Goal: Task Accomplishment & Management: Complete application form

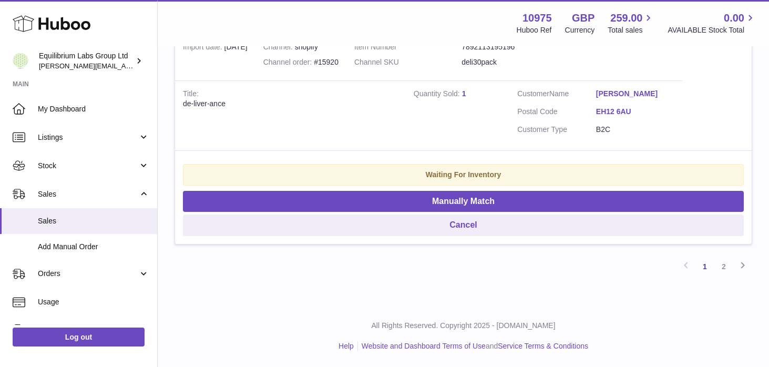
scroll to position [2256, 0]
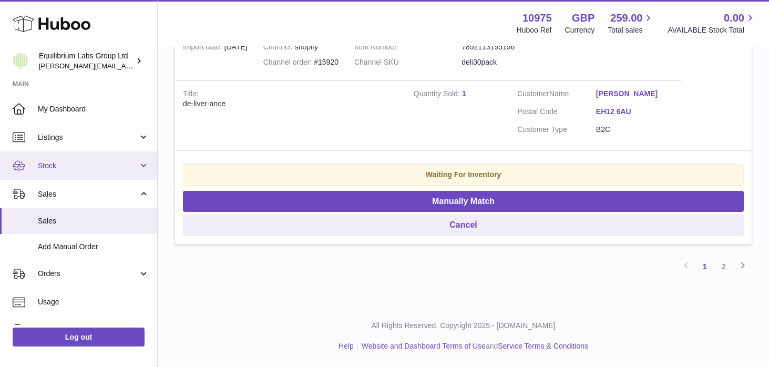
click at [123, 165] on span "Stock" at bounding box center [88, 166] width 100 height 10
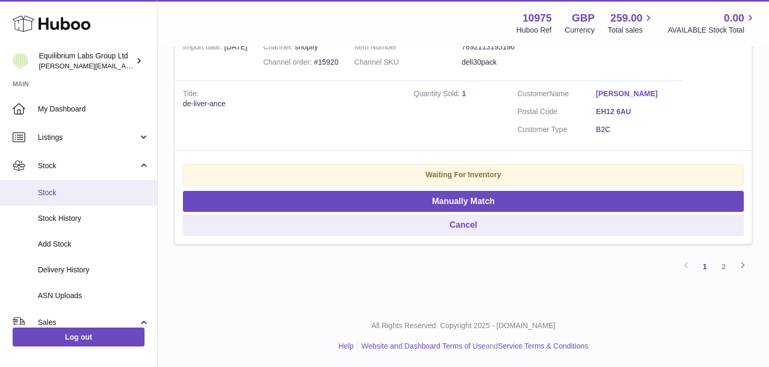
click at [111, 195] on span "Stock" at bounding box center [93, 193] width 111 height 10
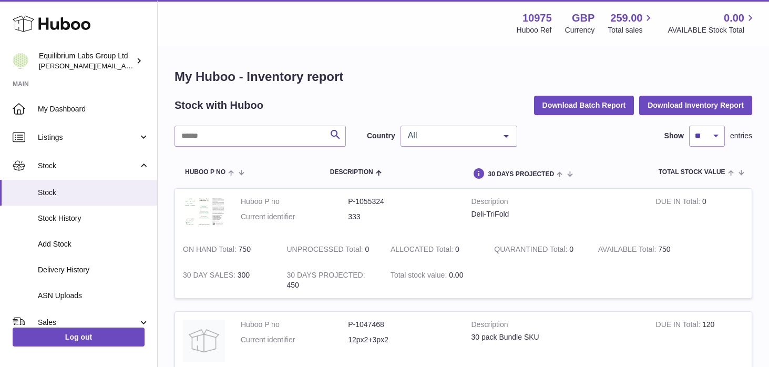
click at [461, 137] on span "All" at bounding box center [450, 135] width 90 height 11
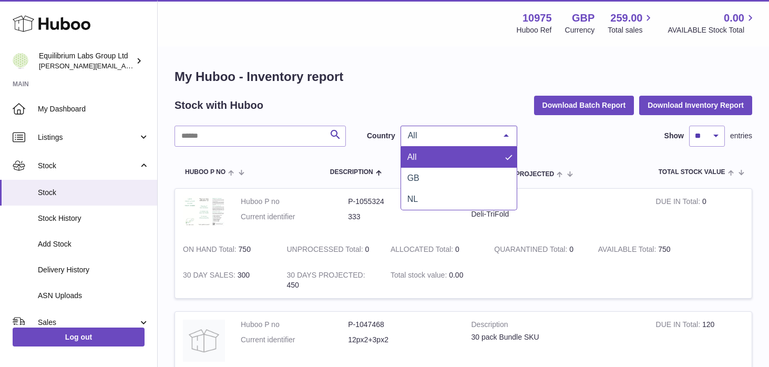
click at [450, 169] on span "GB" at bounding box center [459, 178] width 116 height 21
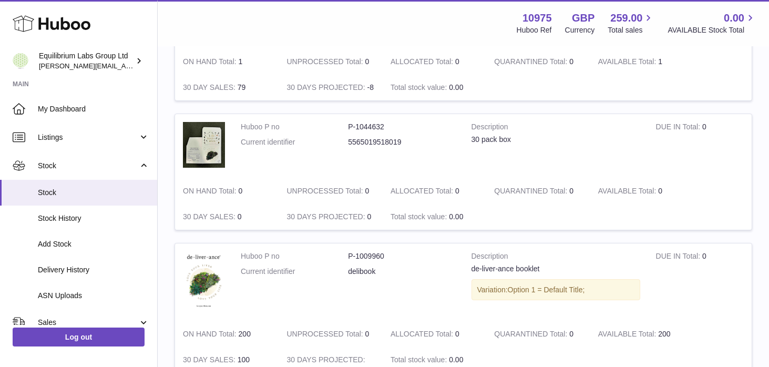
scroll to position [334, 0]
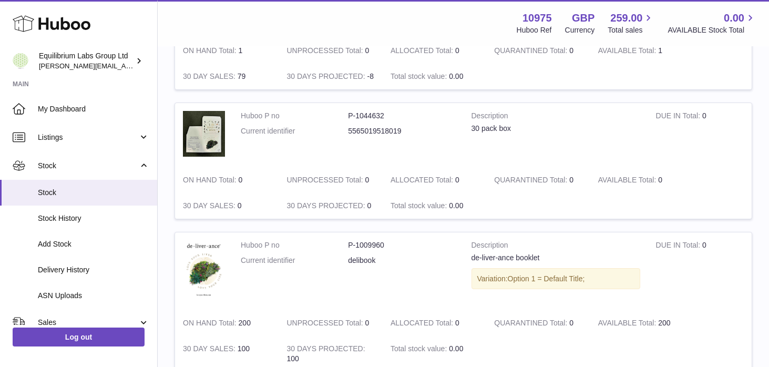
click at [157, 165] on div "Huboo Equilibrium Labs Group Ltd h.woodrow@theliverclinic.com Main My Dashboard…" at bounding box center [79, 183] width 158 height 367
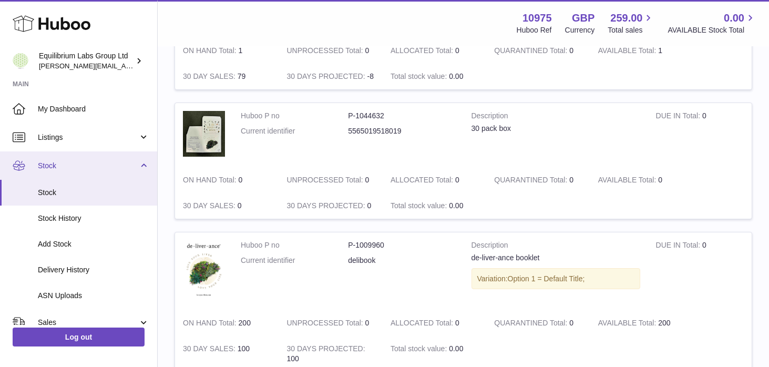
click at [140, 165] on link "Stock" at bounding box center [78, 165] width 157 height 28
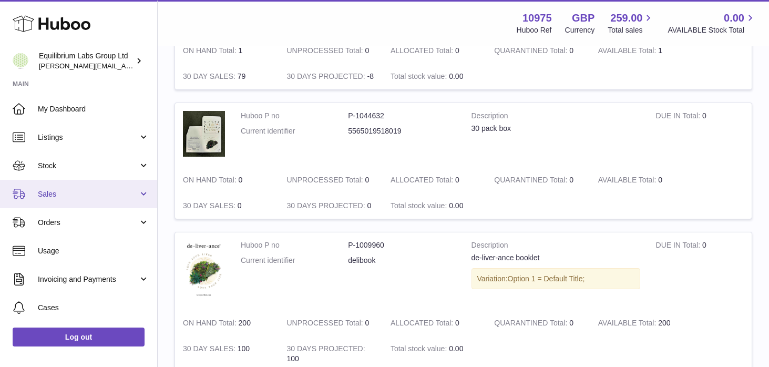
click at [132, 196] on span "Sales" at bounding box center [88, 194] width 100 height 10
click at [128, 201] on link "Sales" at bounding box center [78, 194] width 157 height 28
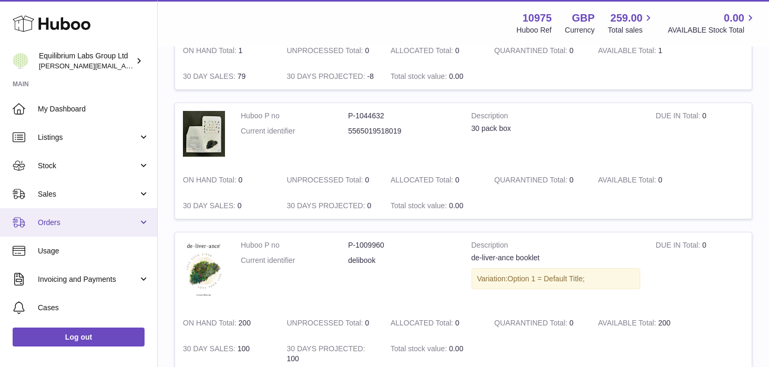
click at [125, 225] on span "Orders" at bounding box center [88, 223] width 100 height 10
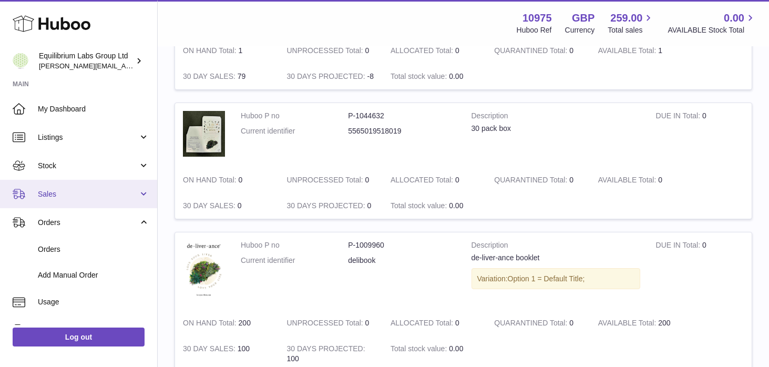
click at [124, 201] on link "Sales" at bounding box center [78, 194] width 157 height 28
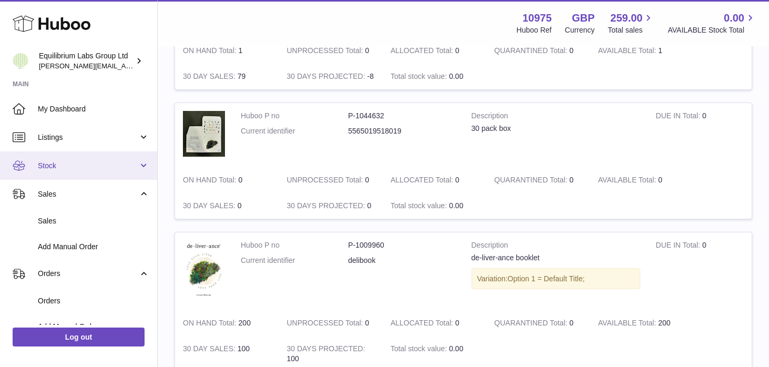
click at [122, 168] on span "Stock" at bounding box center [88, 166] width 100 height 10
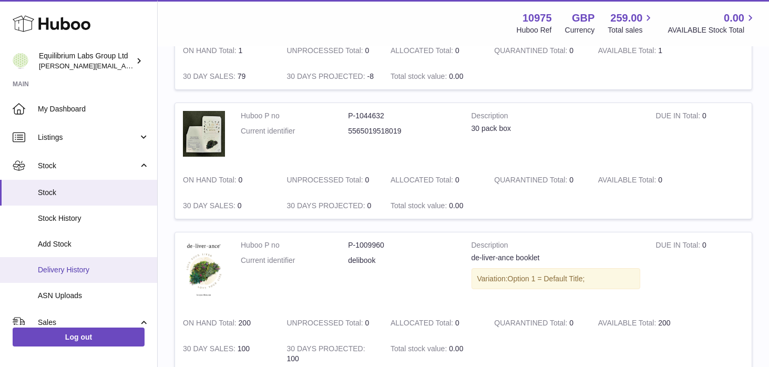
click at [96, 266] on span "Delivery History" at bounding box center [93, 270] width 111 height 10
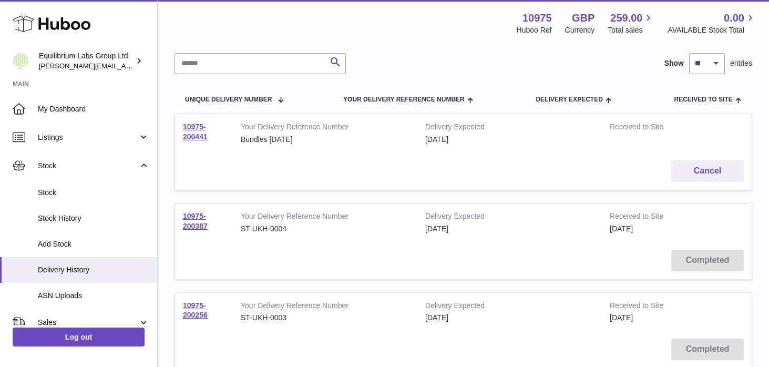
scroll to position [87, 0]
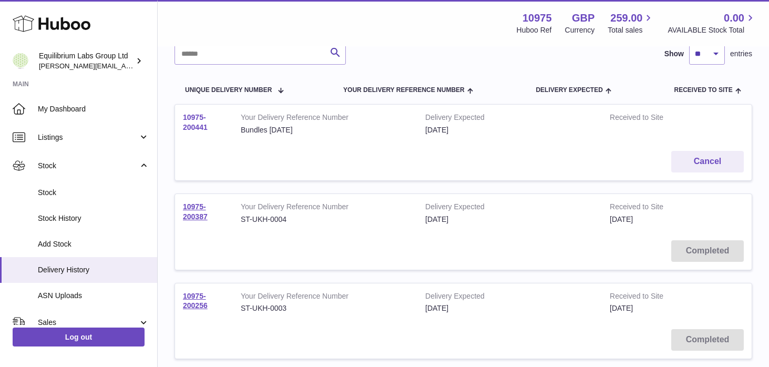
click at [203, 124] on link "10975-200441" at bounding box center [195, 122] width 25 height 18
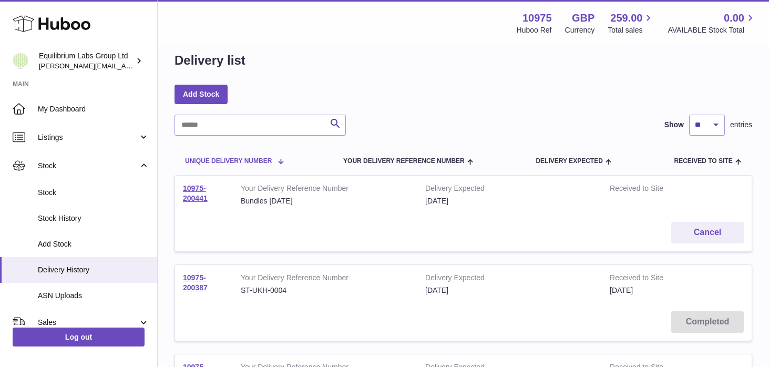
scroll to position [0, 0]
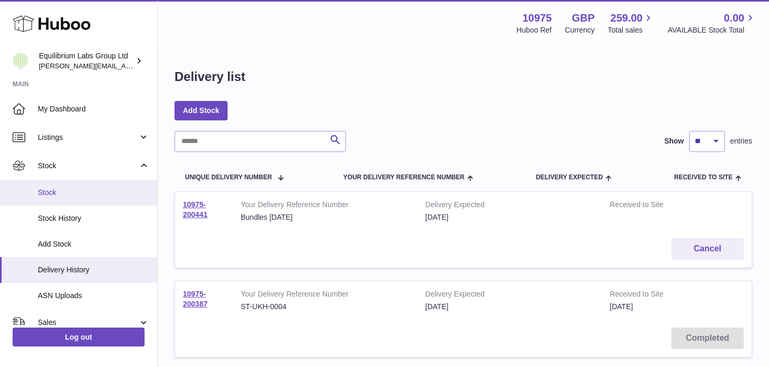
click at [102, 189] on span "Stock" at bounding box center [93, 193] width 111 height 10
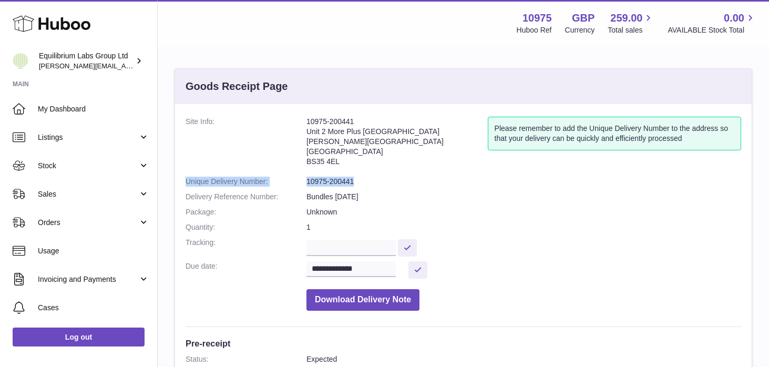
drag, startPoint x: 354, startPoint y: 182, endPoint x: 185, endPoint y: 183, distance: 168.7
click at [185, 183] on div "**********" at bounding box center [463, 370] width 577 height 532
copy dl "Unique Delivery Number: 10975-200441"
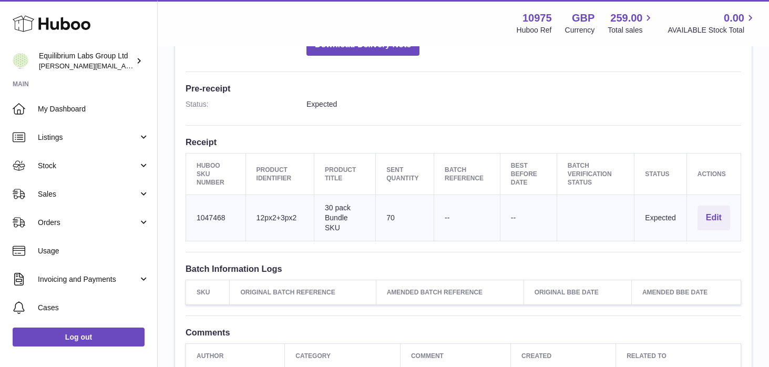
scroll to position [274, 0]
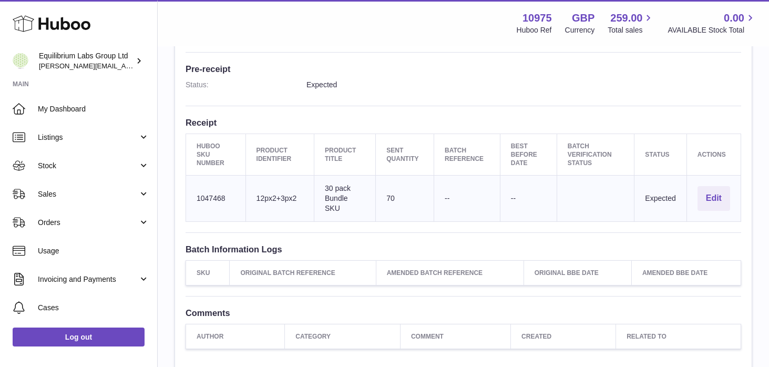
click at [494, 217] on td "Batch Reference --" at bounding box center [467, 199] width 66 height 46
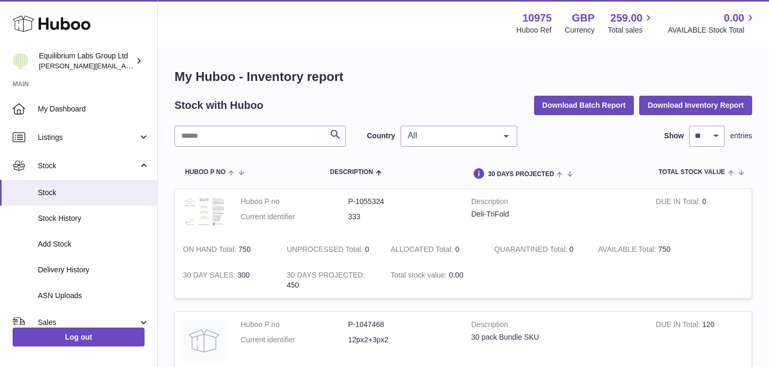
click at [470, 138] on span "All" at bounding box center [450, 135] width 90 height 11
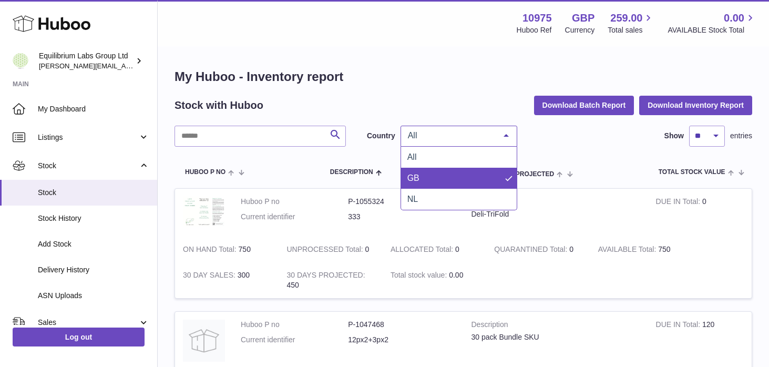
click at [439, 177] on span "GB" at bounding box center [459, 178] width 116 height 21
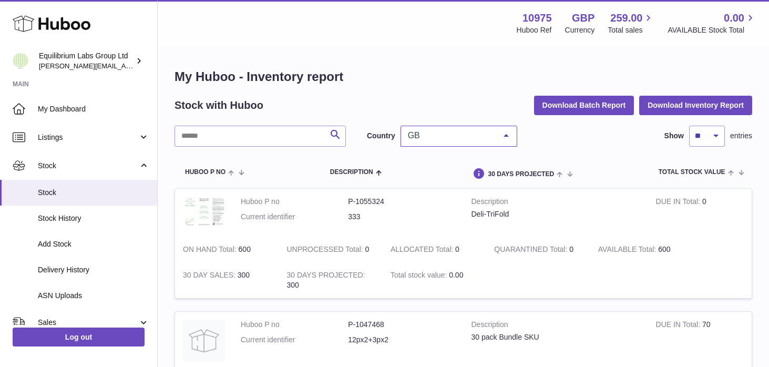
click at [433, 136] on span "GB" at bounding box center [450, 135] width 90 height 11
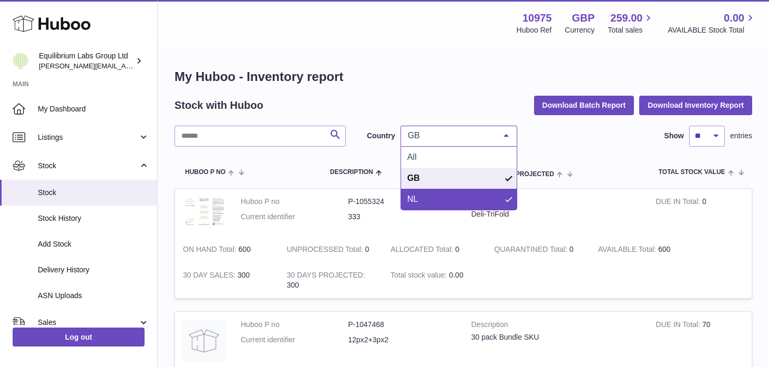
click at [430, 196] on span "NL" at bounding box center [459, 199] width 116 height 21
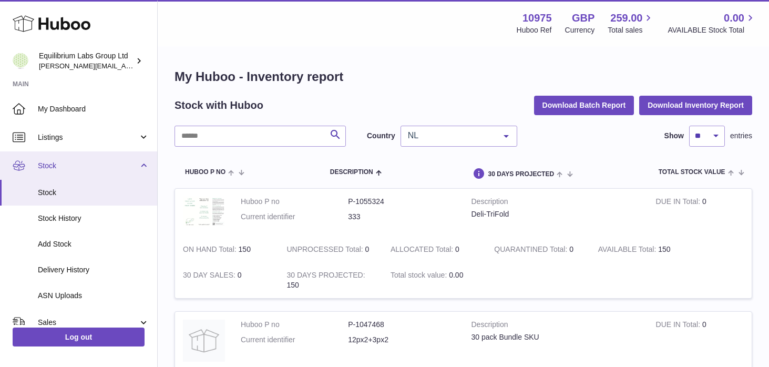
click at [135, 170] on span "Stock" at bounding box center [88, 166] width 100 height 10
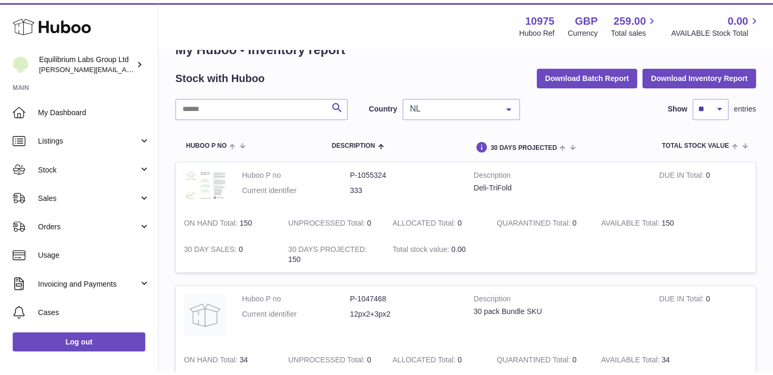
scroll to position [32, 0]
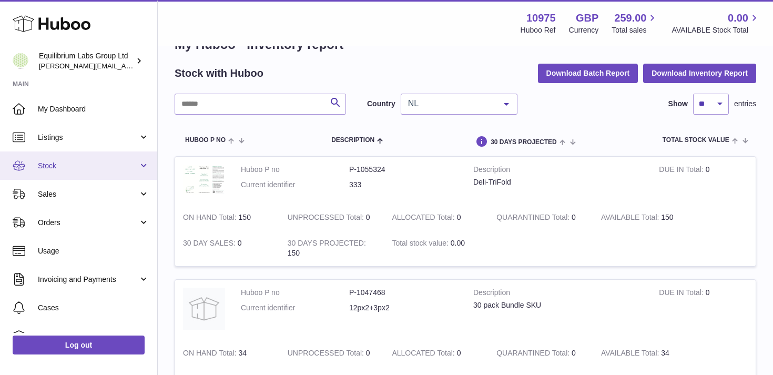
click at [138, 162] on link "Stock" at bounding box center [78, 165] width 157 height 28
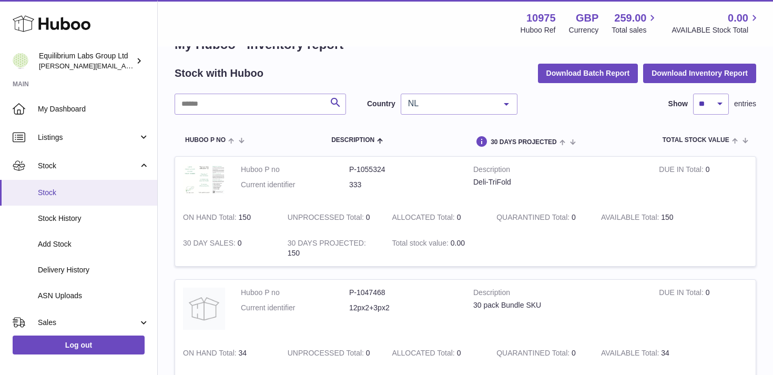
click at [110, 201] on link "Stock" at bounding box center [78, 193] width 157 height 26
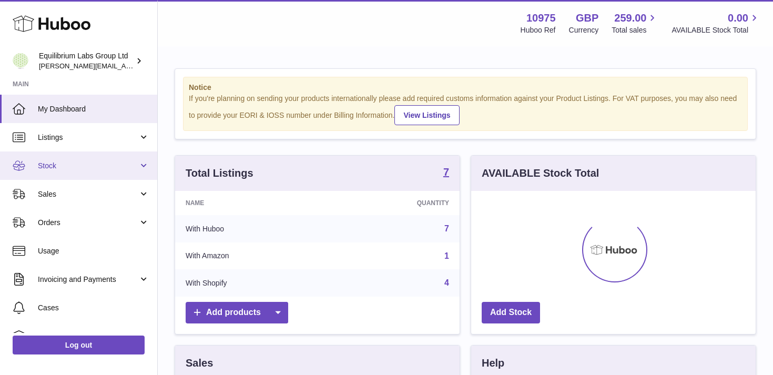
scroll to position [164, 284]
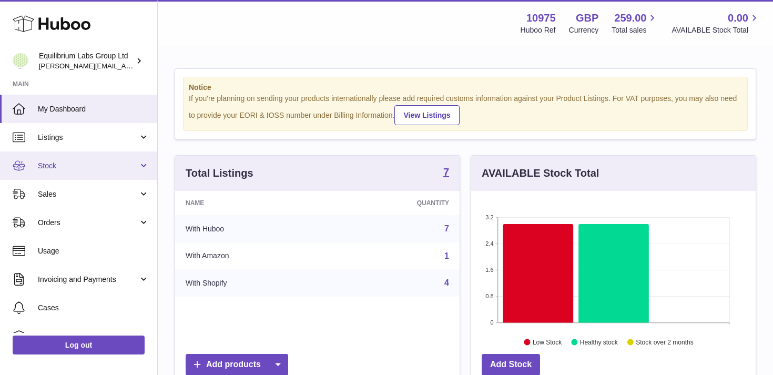
click at [118, 167] on span "Stock" at bounding box center [88, 166] width 100 height 10
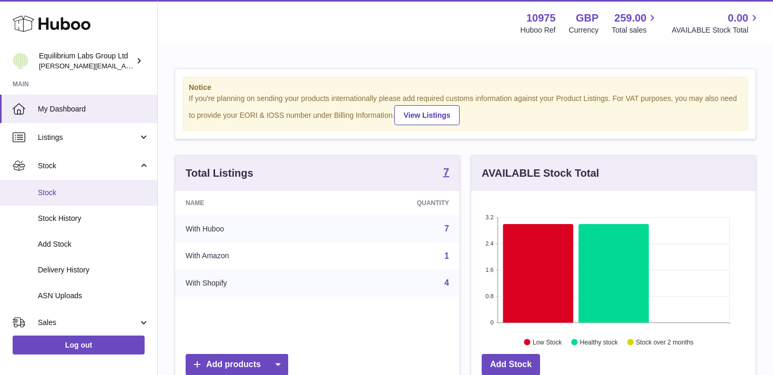
click at [118, 190] on span "Stock" at bounding box center [93, 193] width 111 height 10
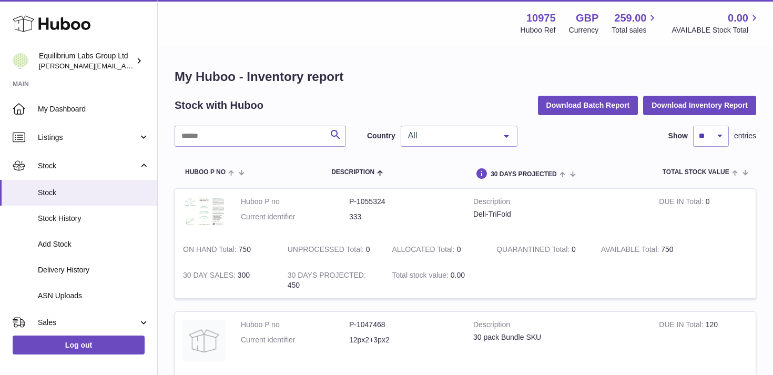
click at [433, 136] on span "All" at bounding box center [450, 135] width 90 height 11
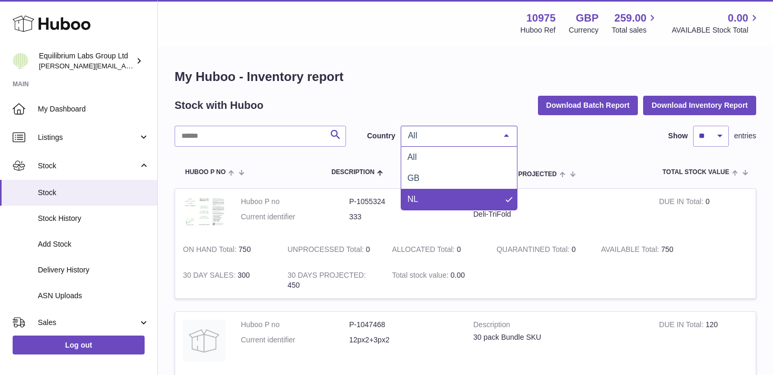
click at [432, 190] on span "NL" at bounding box center [459, 199] width 116 height 21
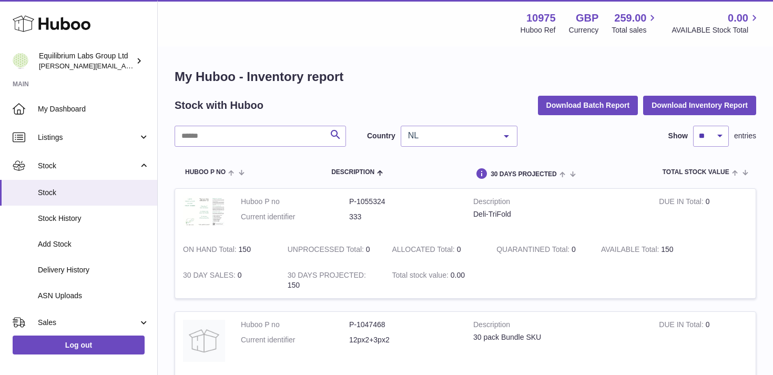
click at [429, 139] on span "NL" at bounding box center [450, 135] width 90 height 11
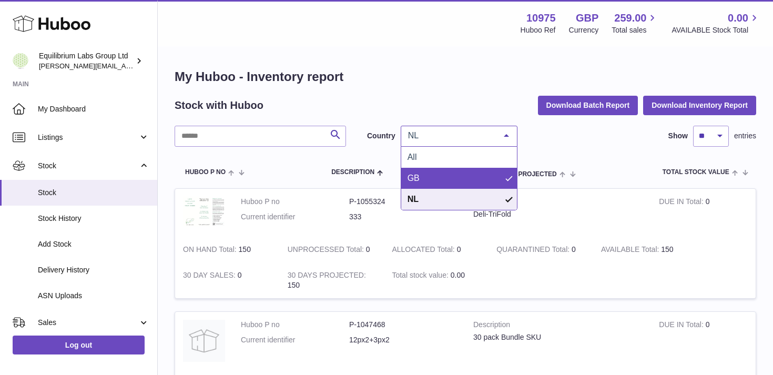
click at [424, 175] on span "GB" at bounding box center [459, 178] width 116 height 21
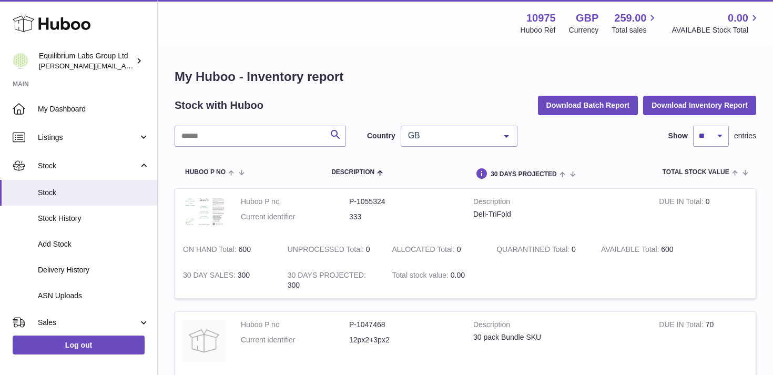
click at [489, 138] on span "GB" at bounding box center [450, 135] width 90 height 11
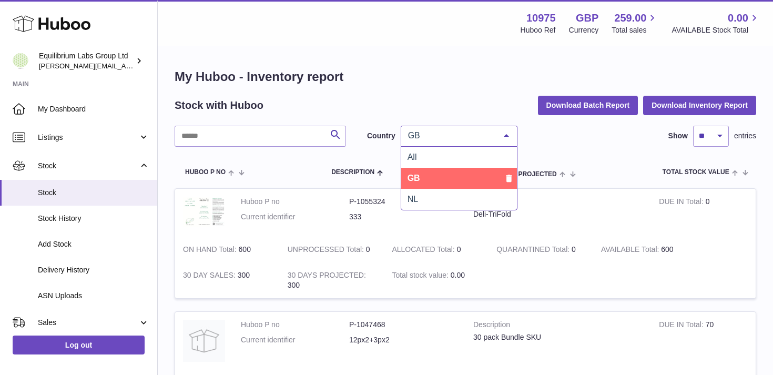
click at [547, 143] on div "Search Country GB All GB NL No elements found. Consider changing the search que…" at bounding box center [465, 136] width 581 height 21
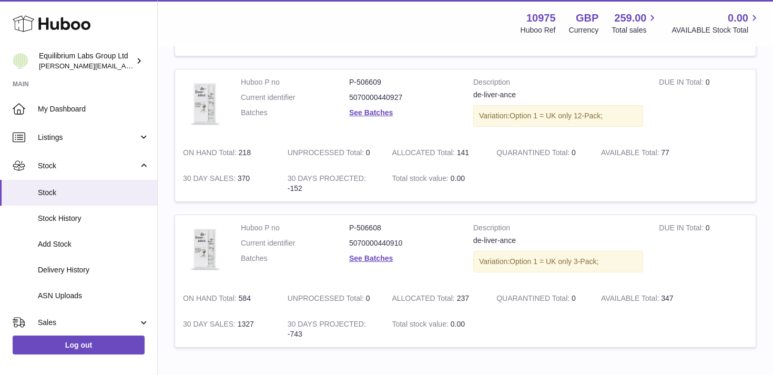
scroll to position [784, 0]
click at [386, 262] on link "See Batches" at bounding box center [371, 260] width 44 height 8
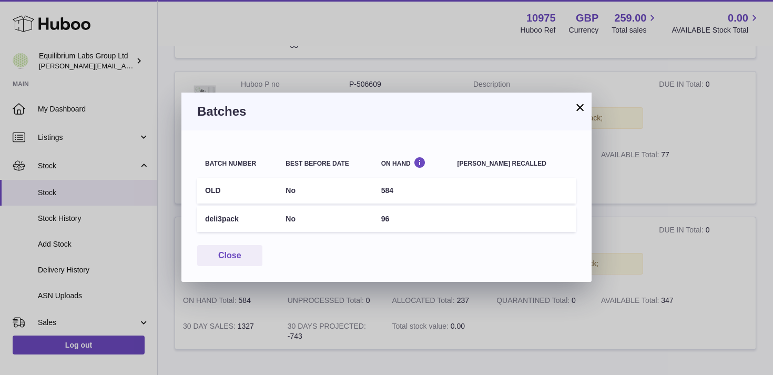
click at [579, 117] on div "Batches" at bounding box center [386, 112] width 410 height 38
click at [578, 112] on button "×" at bounding box center [579, 107] width 13 height 13
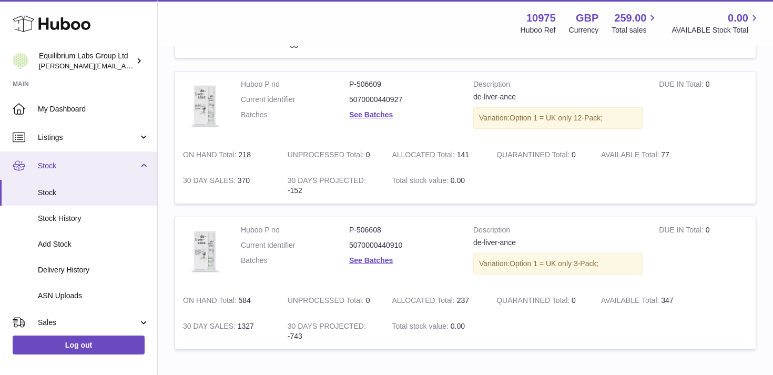
click at [143, 163] on link "Stock" at bounding box center [78, 165] width 157 height 28
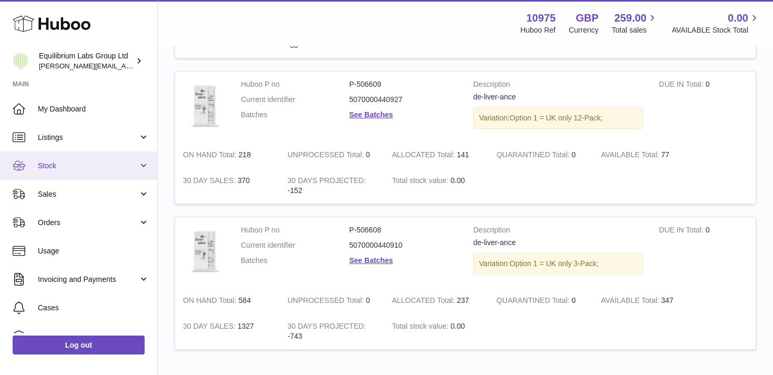
click at [139, 165] on link "Stock" at bounding box center [78, 165] width 157 height 28
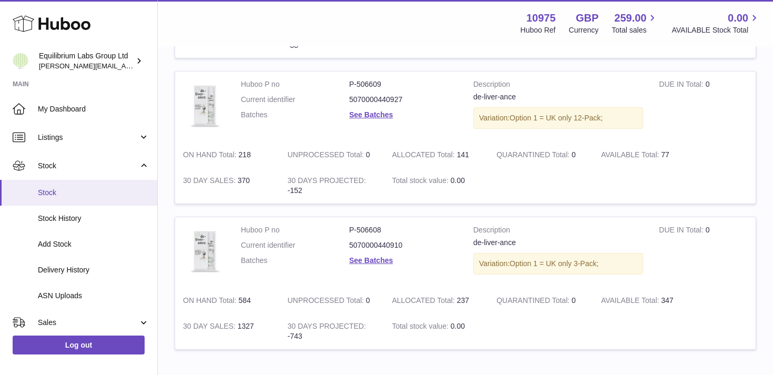
click at [119, 188] on span "Stock" at bounding box center [93, 193] width 111 height 10
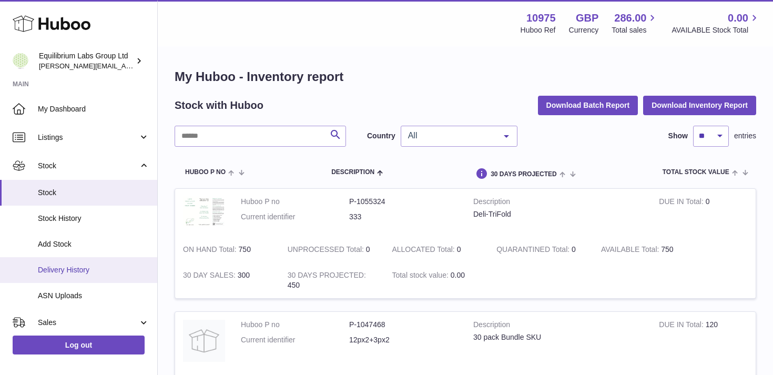
click at [97, 263] on link "Delivery History" at bounding box center [78, 270] width 157 height 26
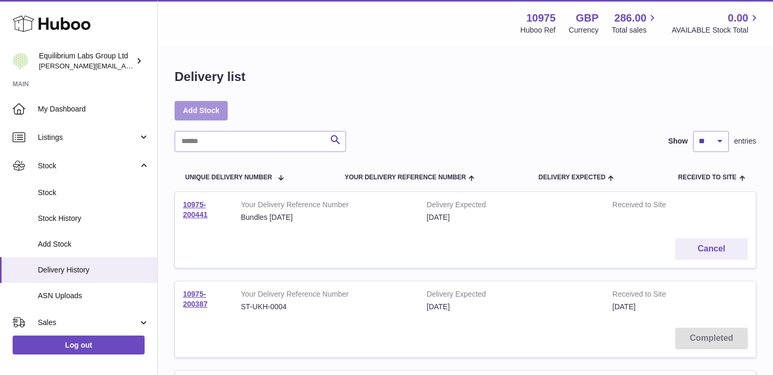
click at [199, 109] on link "Add Stock" at bounding box center [201, 110] width 53 height 19
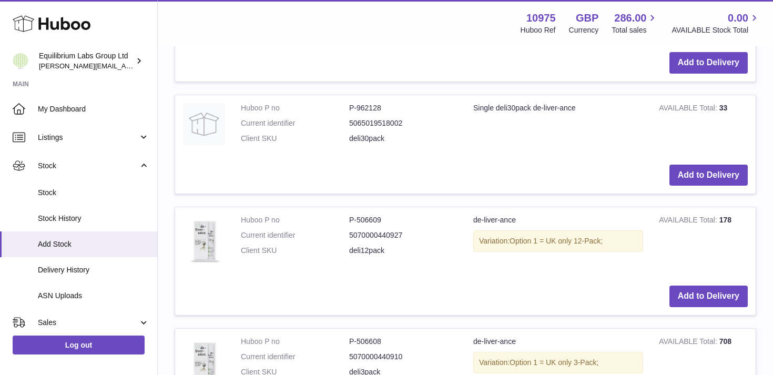
scroll to position [724, 0]
click at [706, 174] on button "Add to Delivery" at bounding box center [708, 175] width 78 height 22
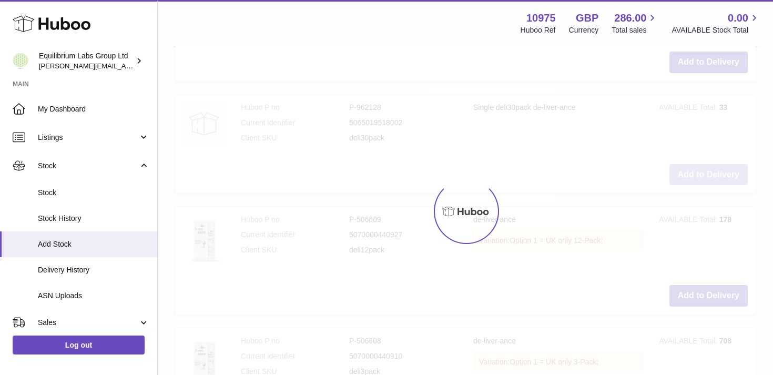
scroll to position [867, 0]
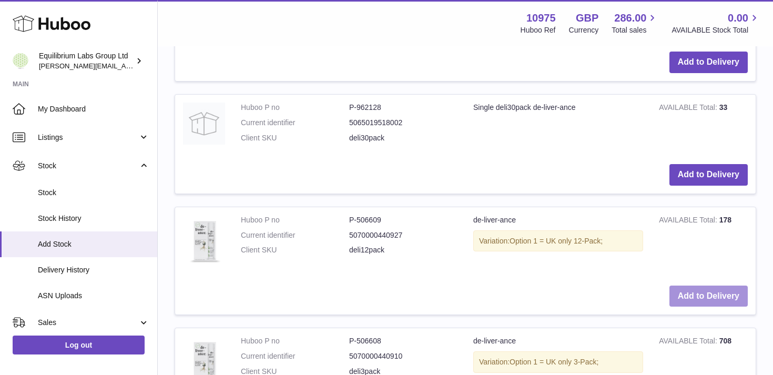
click at [701, 293] on button "Add to Delivery" at bounding box center [708, 296] width 78 height 22
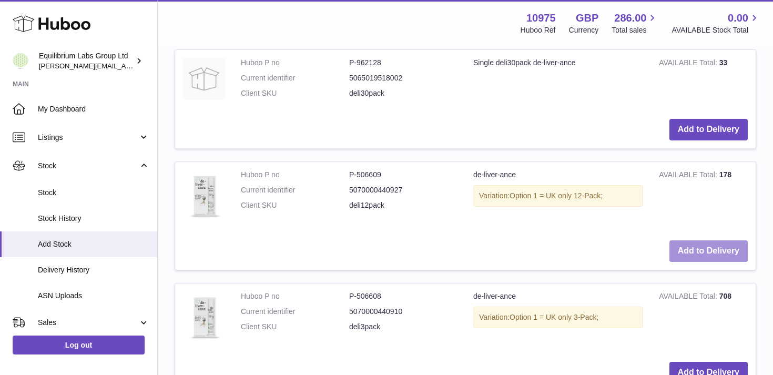
scroll to position [1040, 0]
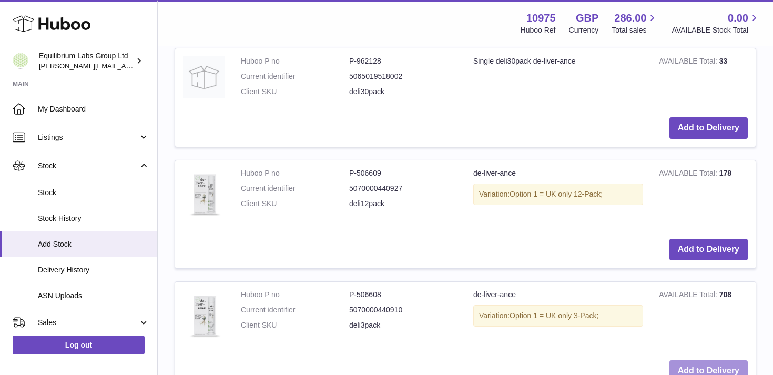
click at [706, 363] on button "Add to Delivery" at bounding box center [708, 371] width 78 height 22
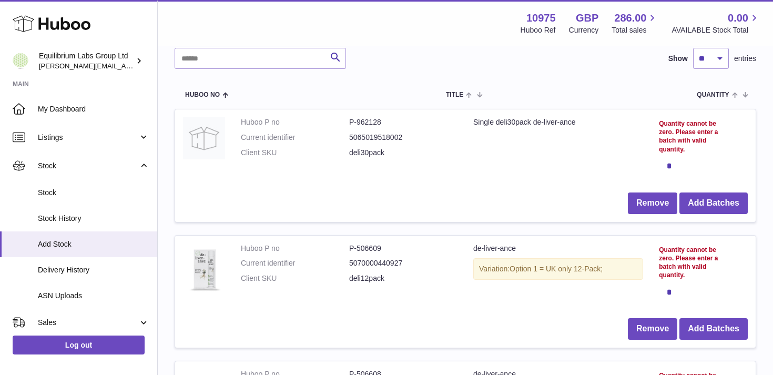
scroll to position [113, 0]
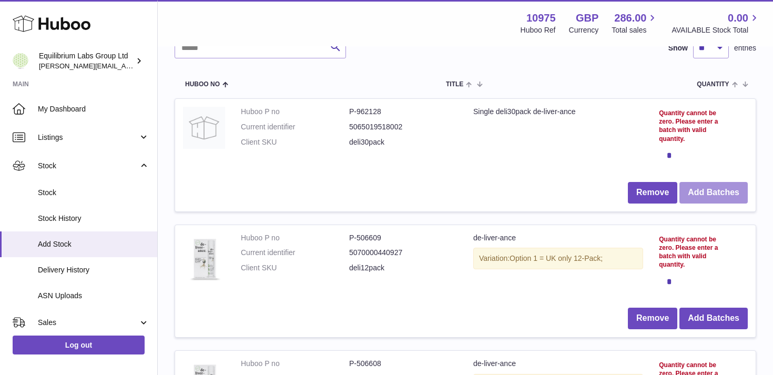
click at [698, 191] on button "Add Batches" at bounding box center [713, 193] width 68 height 22
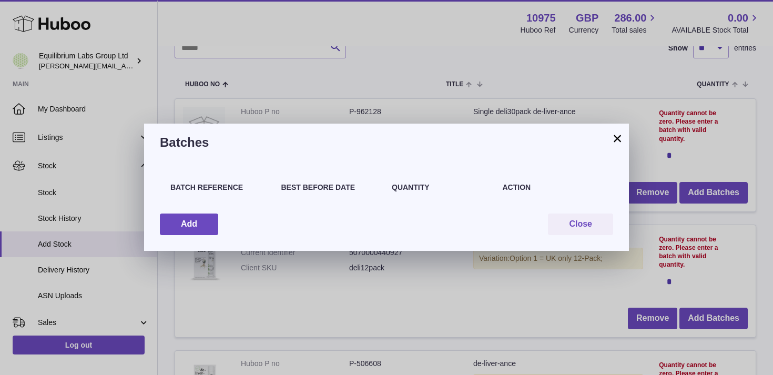
click at [619, 137] on button "×" at bounding box center [617, 138] width 13 height 13
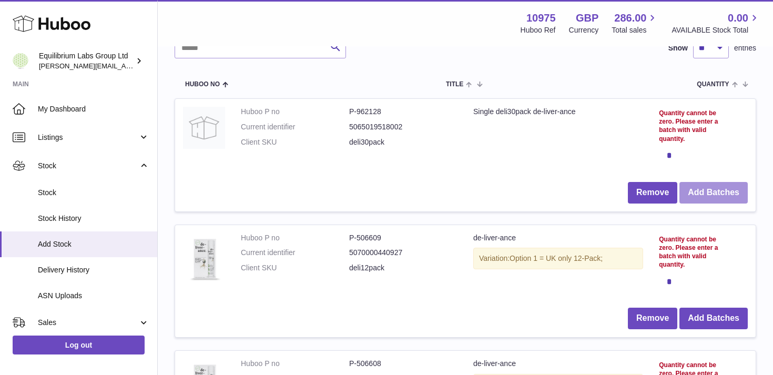
click at [711, 187] on button "Add Batches" at bounding box center [713, 193] width 68 height 22
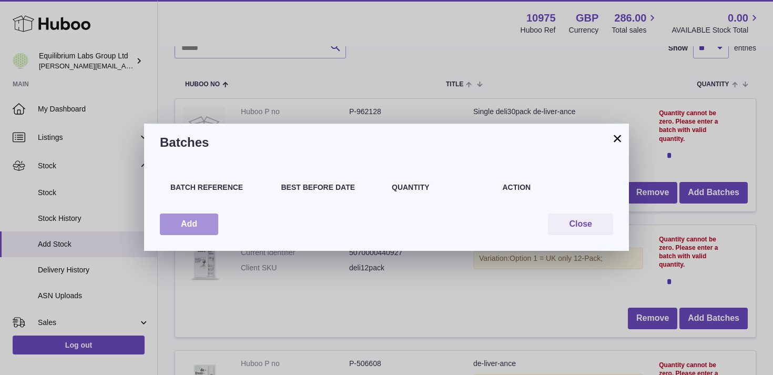
click at [198, 231] on button "Add" at bounding box center [189, 224] width 58 height 22
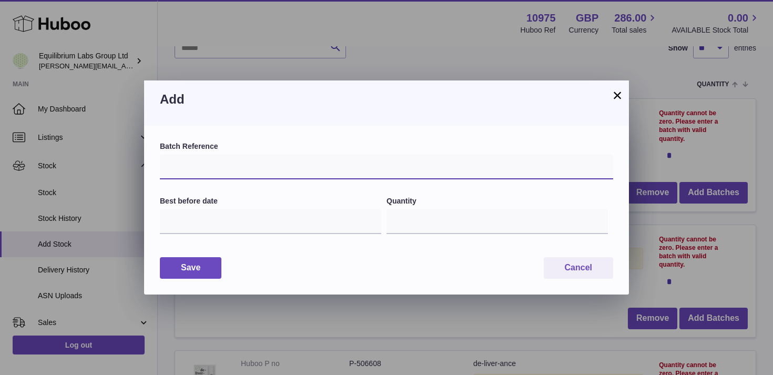
click at [204, 165] on input "text" at bounding box center [386, 166] width 453 height 25
click at [221, 161] on input "text" at bounding box center [386, 166] width 453 height 25
click at [242, 145] on label "Batch Reference" at bounding box center [386, 146] width 453 height 10
click at [620, 95] on button "×" at bounding box center [617, 95] width 13 height 13
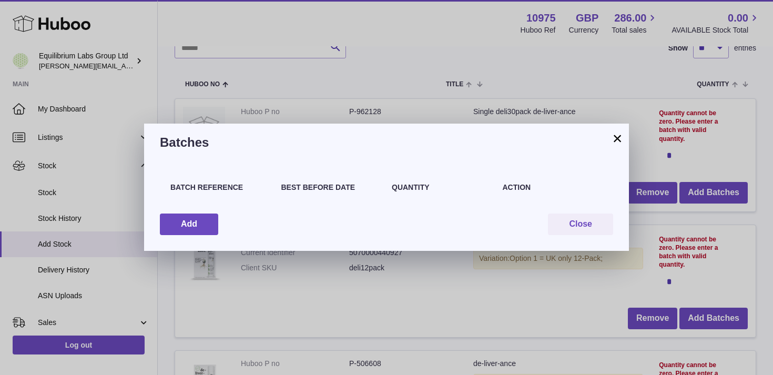
click at [619, 141] on button "×" at bounding box center [617, 138] width 13 height 13
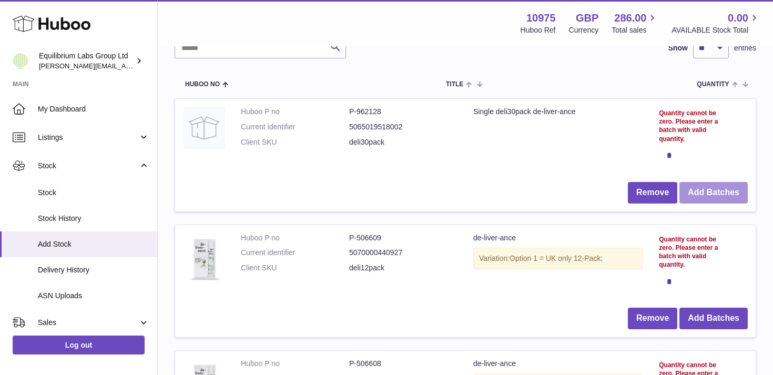
click at [699, 188] on button "Add Batches" at bounding box center [713, 193] width 68 height 22
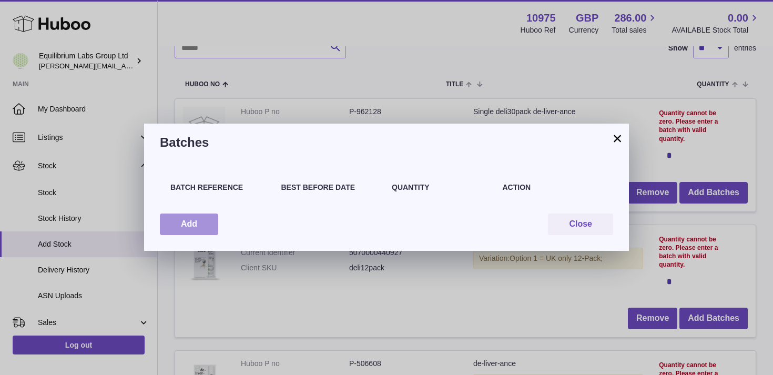
click at [183, 218] on button "Add" at bounding box center [189, 224] width 58 height 22
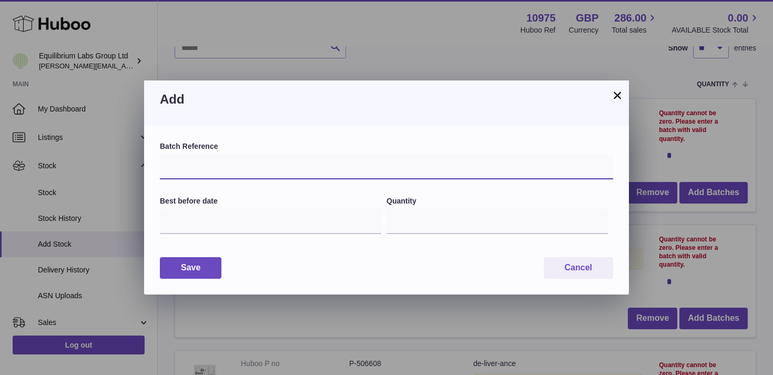
click at [241, 171] on input "text" at bounding box center [386, 166] width 453 height 25
paste input "**********"
type input "**********"
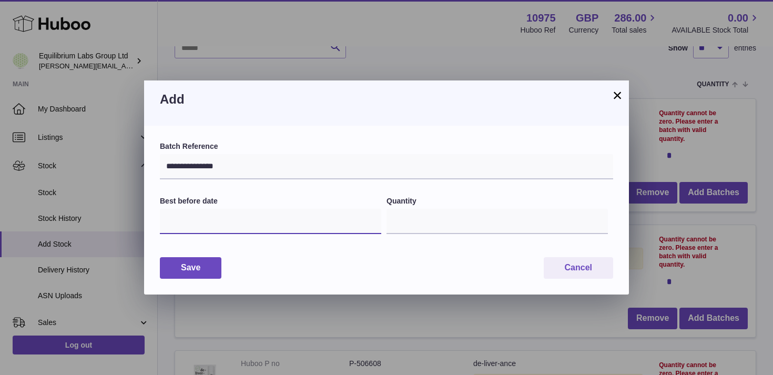
click at [301, 213] on input "text" at bounding box center [270, 221] width 221 height 25
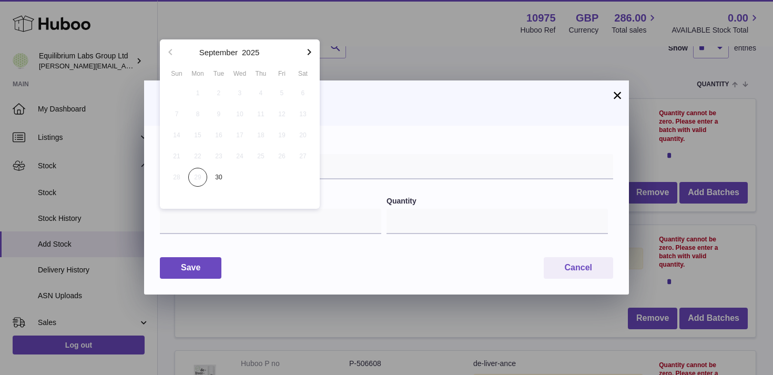
click at [344, 99] on h3 "Add" at bounding box center [386, 99] width 453 height 17
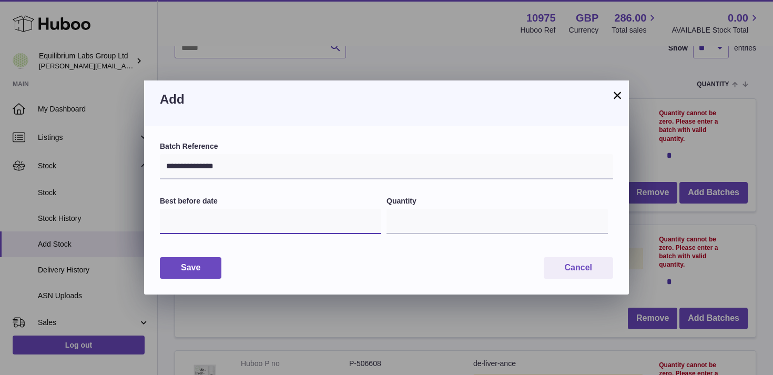
click at [259, 227] on input "text" at bounding box center [270, 221] width 221 height 25
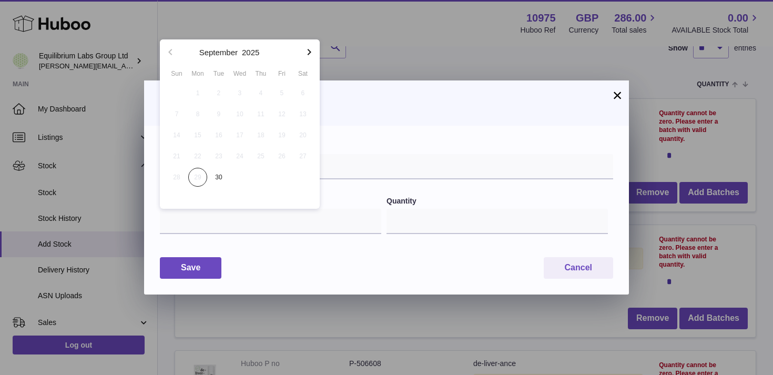
click at [310, 48] on icon "button" at bounding box center [309, 52] width 13 height 13
click at [248, 51] on button "2025" at bounding box center [250, 52] width 17 height 8
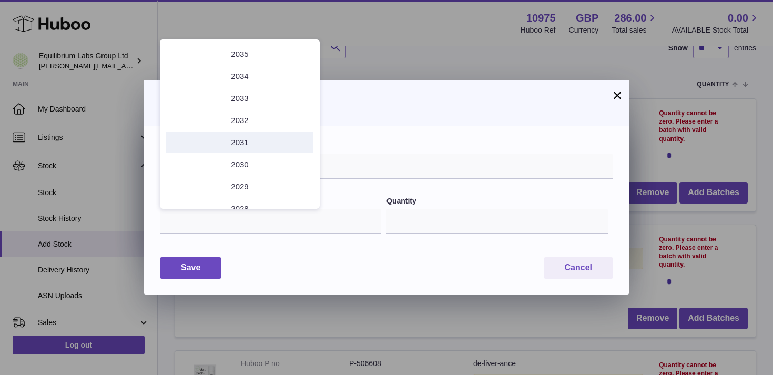
scroll to position [81, 0]
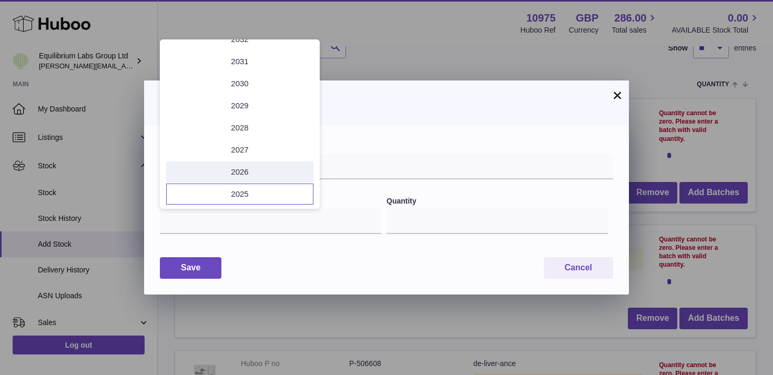
click at [251, 180] on li "2026" at bounding box center [239, 171] width 147 height 21
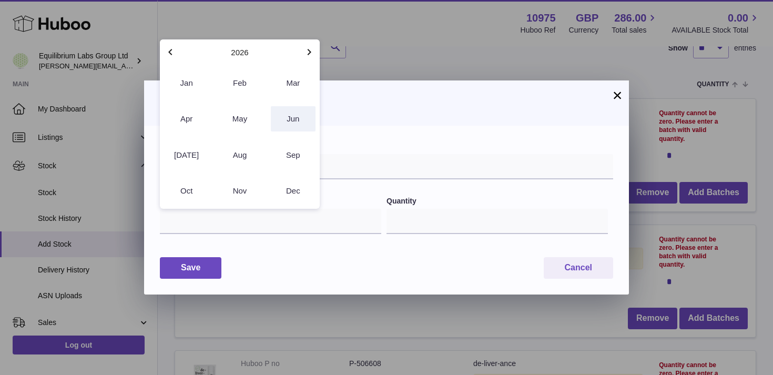
click at [290, 120] on button "Jun" at bounding box center [293, 118] width 45 height 25
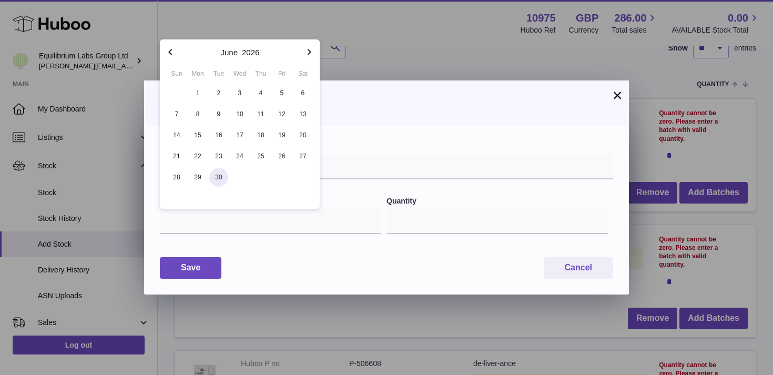
click at [225, 173] on span "30" at bounding box center [218, 177] width 19 height 19
type input "**********"
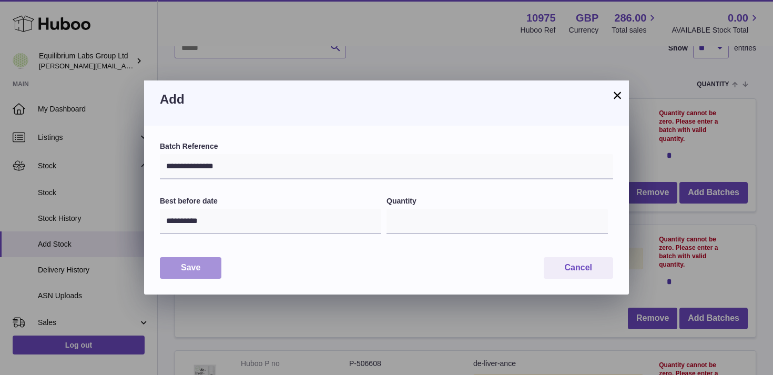
click at [214, 270] on button "Save" at bounding box center [190, 268] width 61 height 22
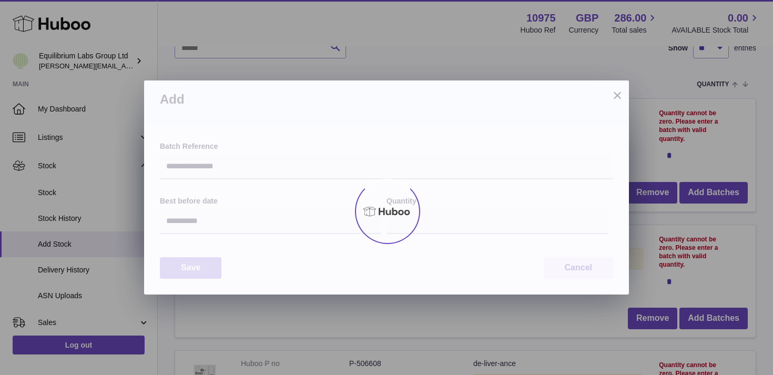
type input "*"
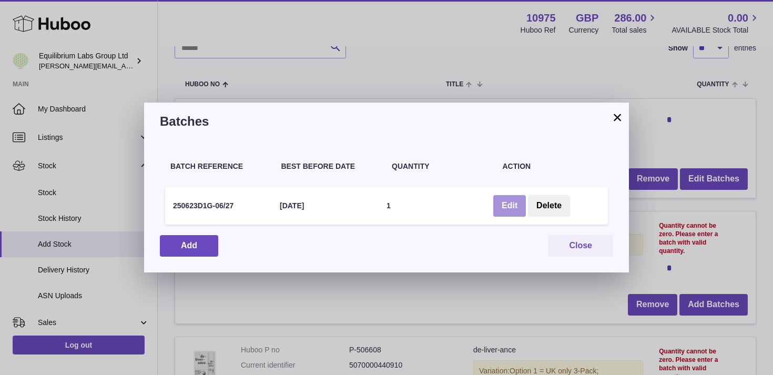
click at [510, 207] on button "Edit" at bounding box center [509, 206] width 33 height 22
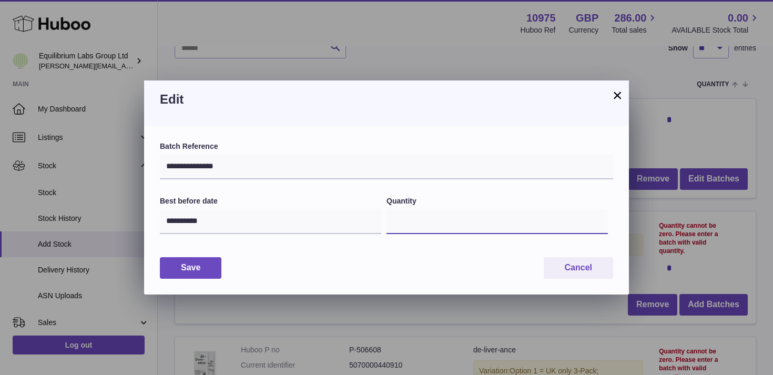
click at [414, 223] on input "*" at bounding box center [496, 221] width 221 height 25
type input "***"
click at [205, 270] on button "Save" at bounding box center [190, 268] width 61 height 22
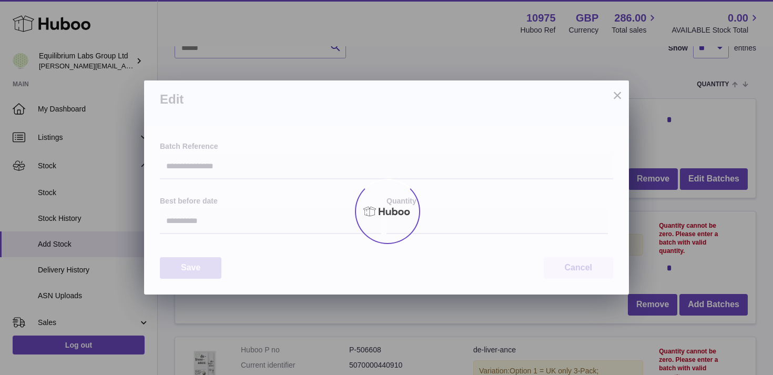
type input "***"
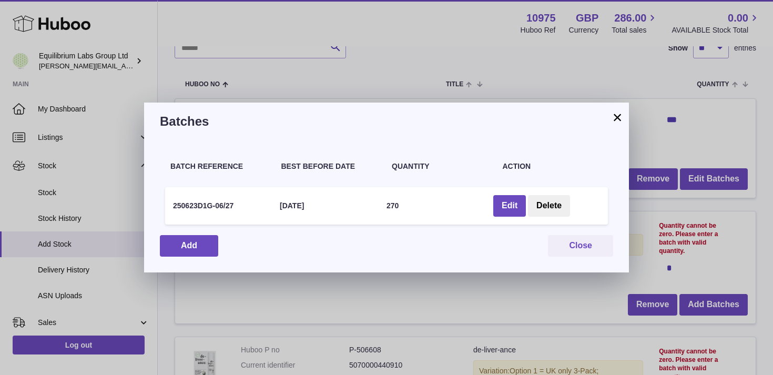
click at [622, 118] on button "×" at bounding box center [617, 117] width 13 height 13
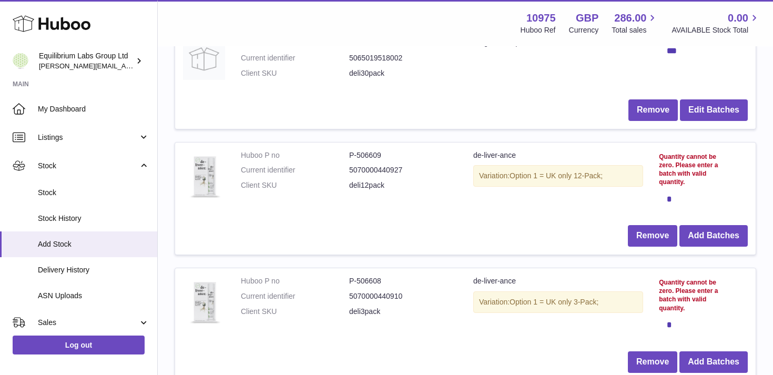
scroll to position [183, 0]
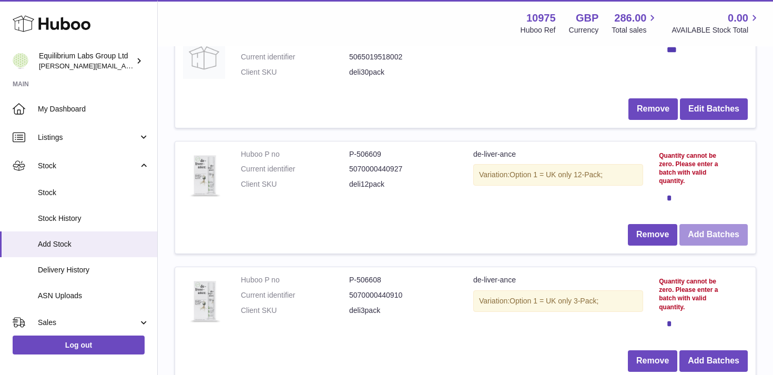
click at [691, 232] on button "Add Batches" at bounding box center [713, 235] width 68 height 22
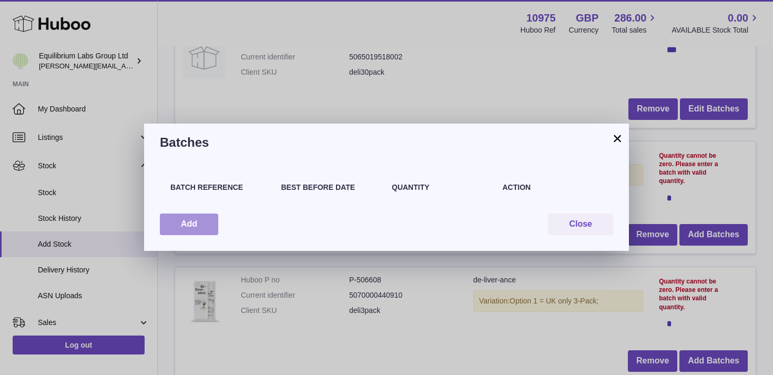
click at [194, 223] on button "Add" at bounding box center [189, 224] width 58 height 22
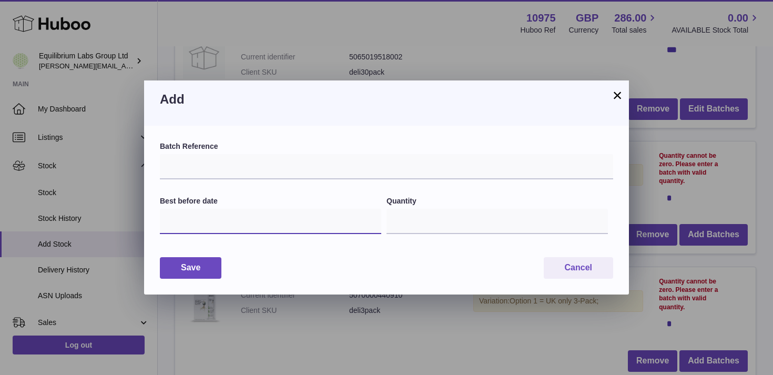
click at [251, 222] on input "text" at bounding box center [270, 221] width 221 height 25
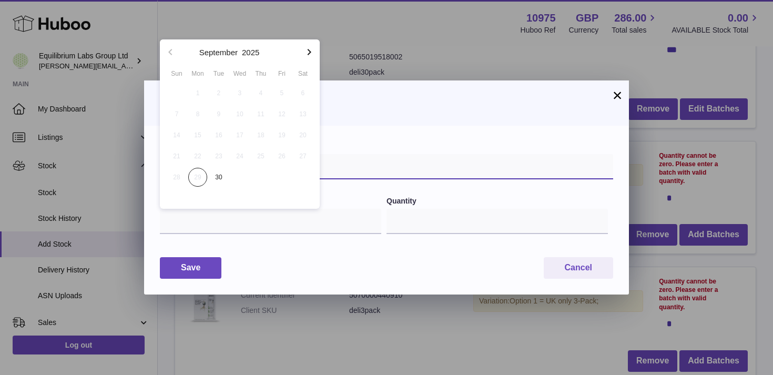
click at [360, 179] on input "text" at bounding box center [386, 166] width 453 height 25
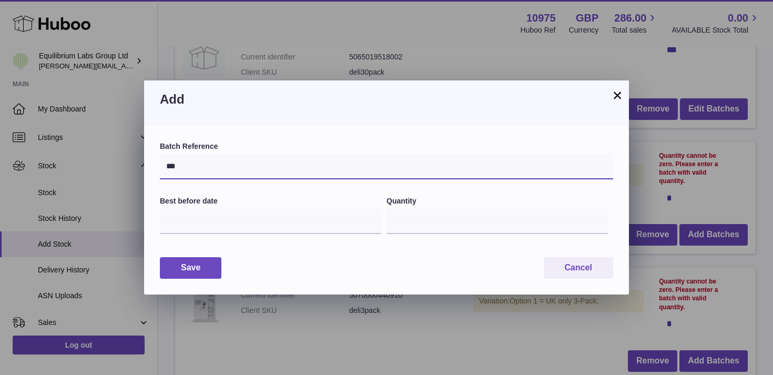
type input "***"
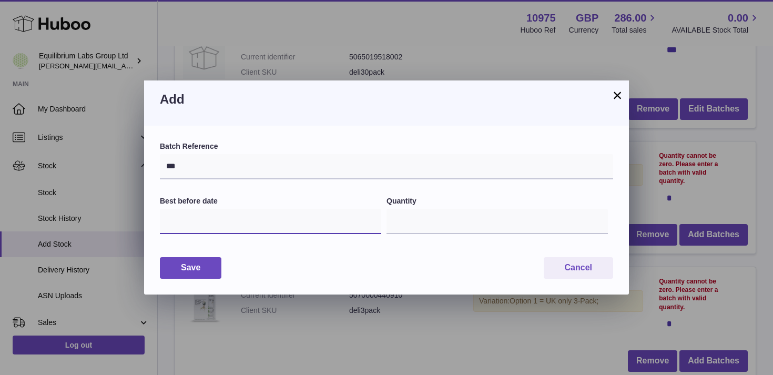
click at [263, 223] on input "text" at bounding box center [270, 221] width 221 height 25
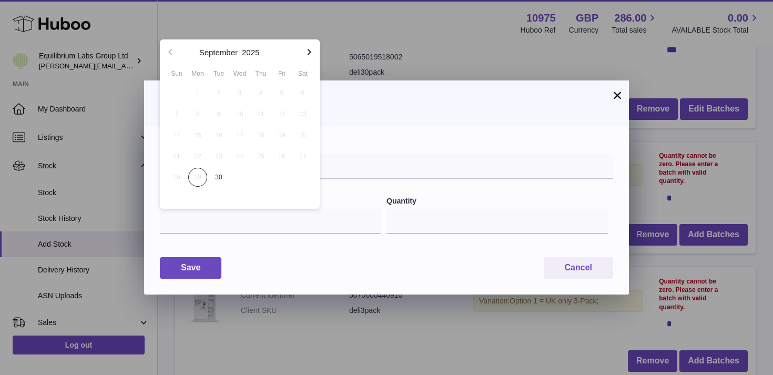
click at [359, 153] on div "Batch Reference ***" at bounding box center [386, 160] width 453 height 38
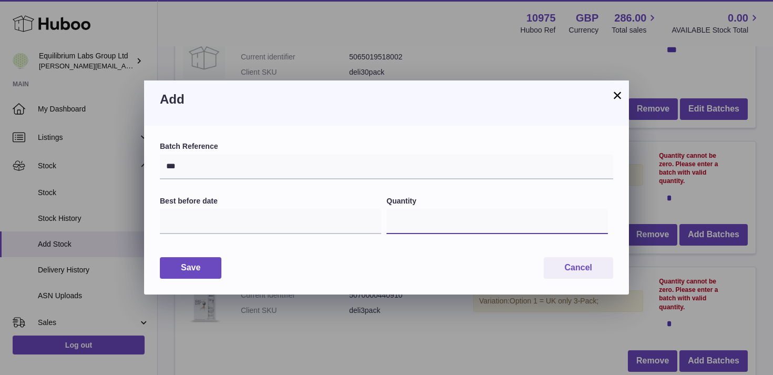
click at [421, 226] on input "*" at bounding box center [496, 221] width 221 height 25
type input "***"
click at [201, 265] on button "Save" at bounding box center [190, 268] width 61 height 22
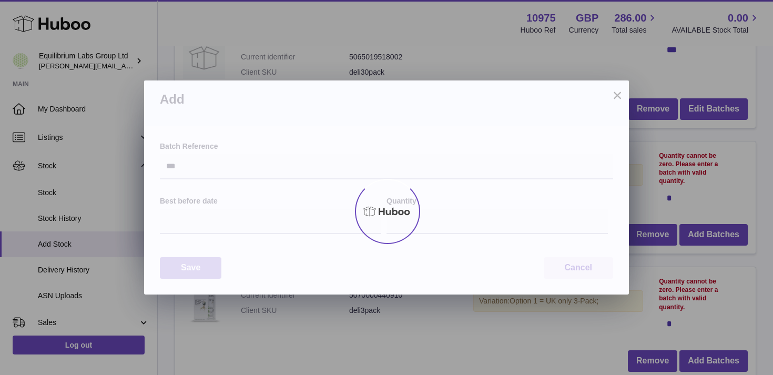
type input "***"
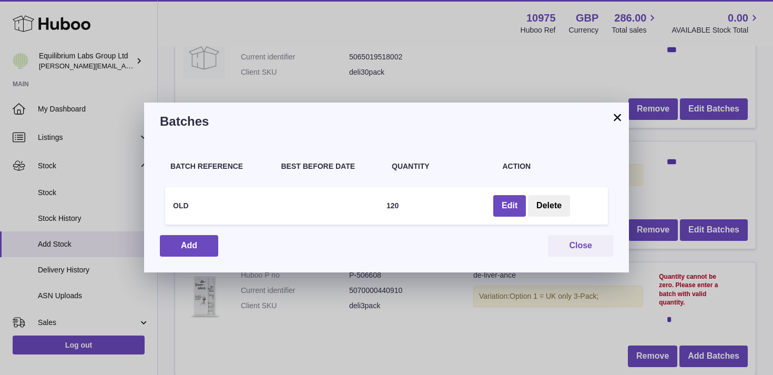
click at [623, 121] on button "×" at bounding box center [617, 117] width 13 height 13
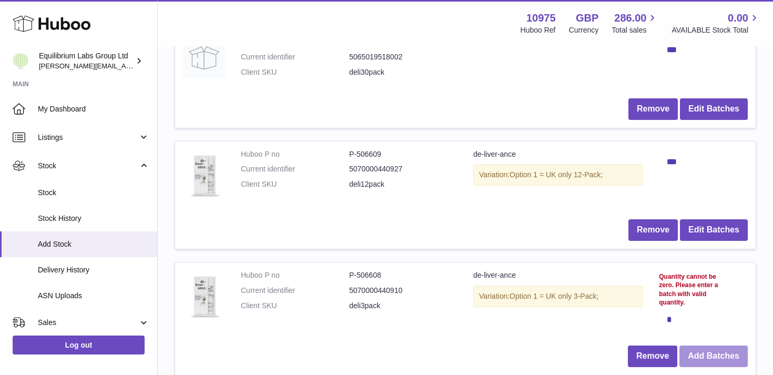
click at [695, 356] on button "Add Batches" at bounding box center [713, 356] width 68 height 22
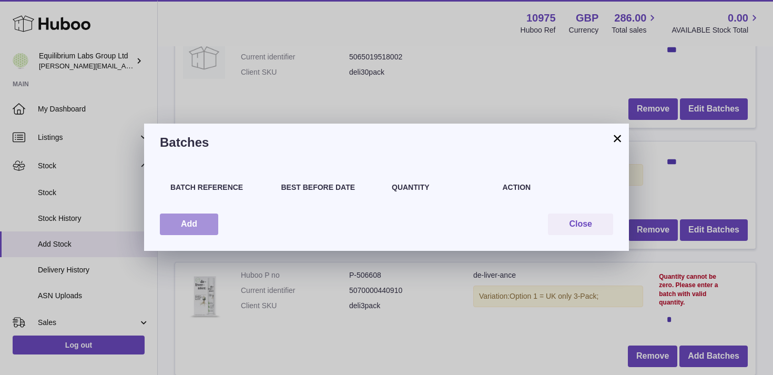
click at [210, 224] on button "Add" at bounding box center [189, 224] width 58 height 22
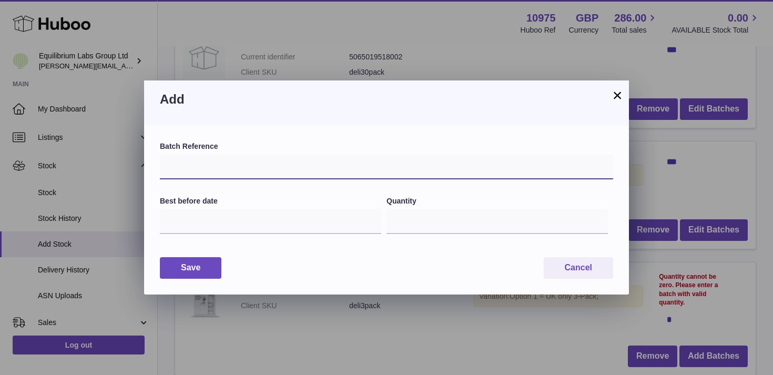
click at [255, 170] on input "text" at bounding box center [386, 166] width 453 height 25
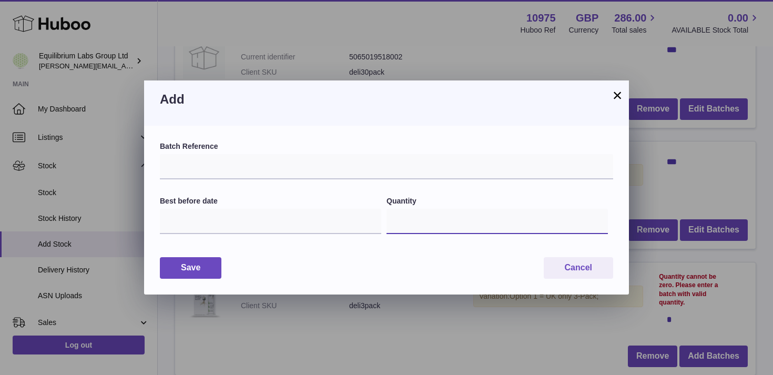
click at [397, 222] on input "*" at bounding box center [496, 221] width 221 height 25
type input "***"
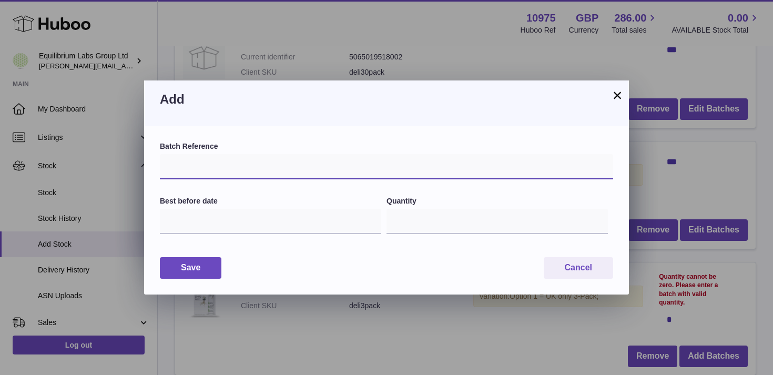
click at [253, 170] on input "text" at bounding box center [386, 166] width 453 height 25
type input "***"
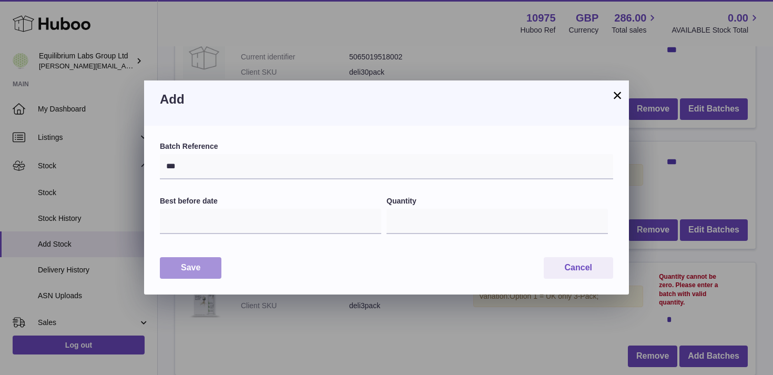
click at [194, 263] on button "Save" at bounding box center [190, 268] width 61 height 22
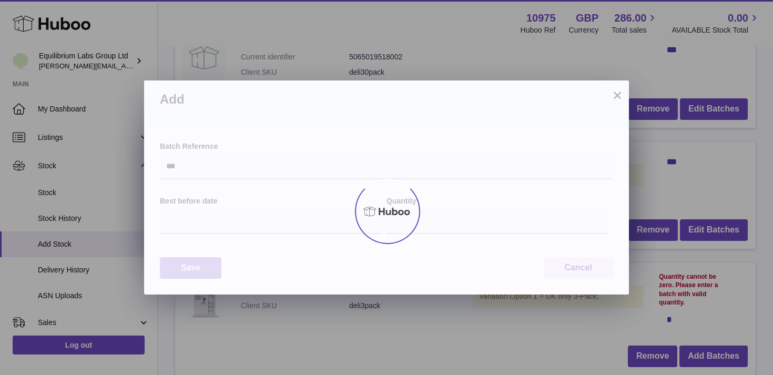
type input "***"
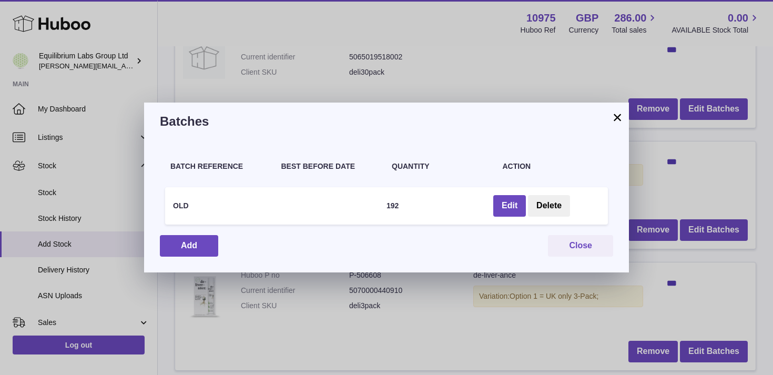
click at [613, 119] on button "×" at bounding box center [617, 117] width 13 height 13
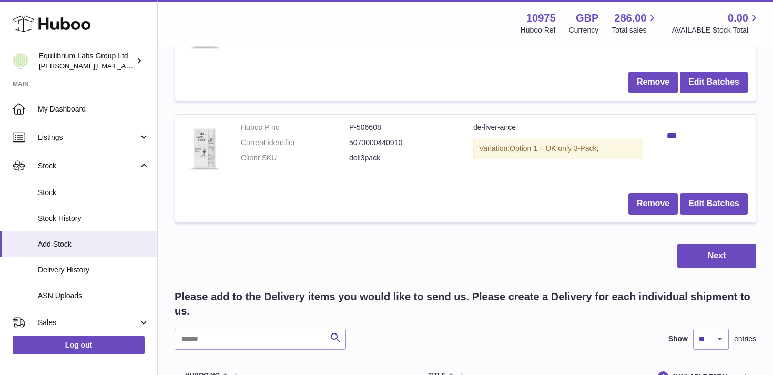
scroll to position [336, 0]
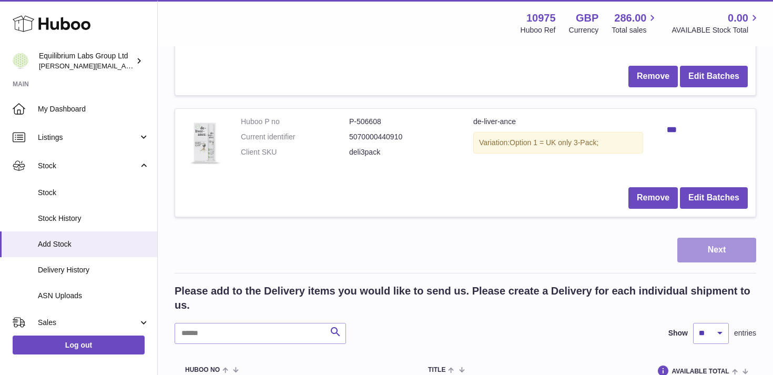
click at [730, 252] on button "Next" at bounding box center [716, 250] width 79 height 25
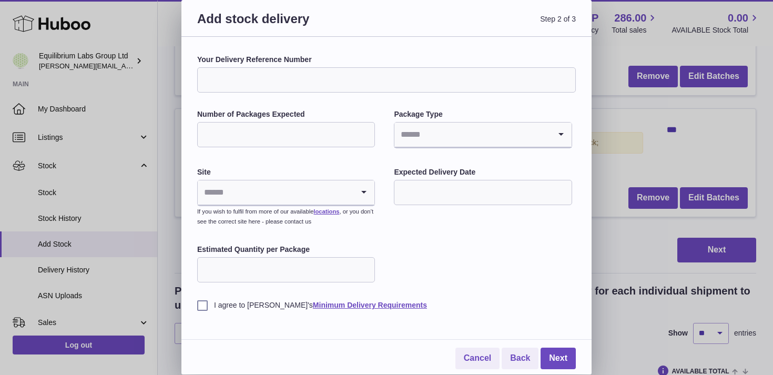
click at [284, 84] on input "Your Delivery Reference Number" at bounding box center [386, 79] width 378 height 25
paste input "**********"
type input "**********"
click at [273, 100] on div "**********" at bounding box center [386, 182] width 378 height 255
click at [261, 138] on input "Number of Packages Expected" at bounding box center [286, 134] width 178 height 25
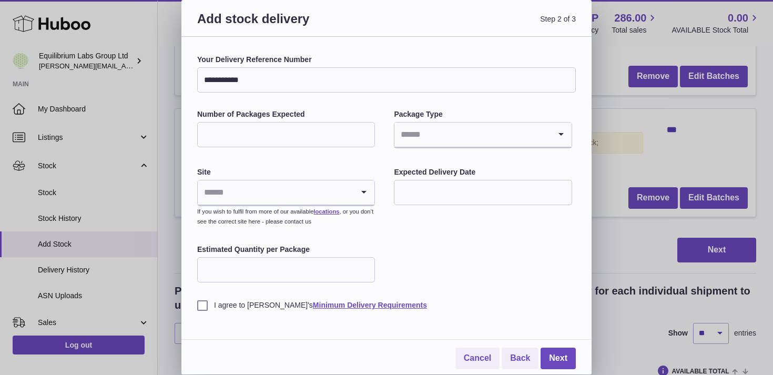
type input "*"
click at [436, 128] on input "Search for option" at bounding box center [472, 134] width 156 height 24
click at [425, 178] on li "Pallets" at bounding box center [483, 183] width 176 height 21
click at [283, 187] on input "Search for option" at bounding box center [276, 192] width 156 height 24
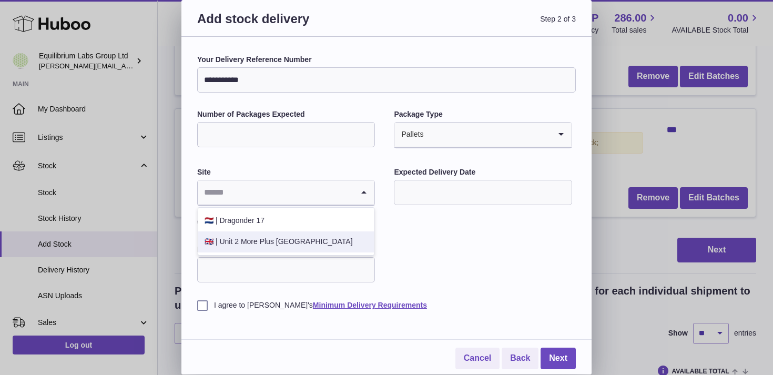
click at [268, 240] on li "🇬🇧 | Unit 2 More Plus [GEOGRAPHIC_DATA]" at bounding box center [286, 241] width 176 height 21
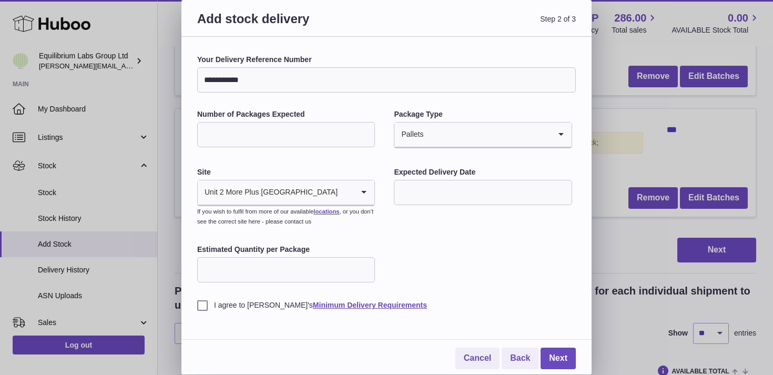
click at [442, 191] on input "text" at bounding box center [483, 192] width 178 height 25
click at [535, 219] on button "button" at bounding box center [542, 217] width 21 height 25
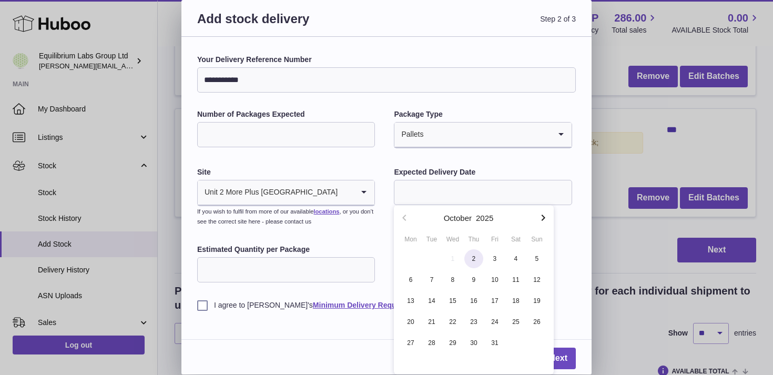
click at [477, 263] on span "2" at bounding box center [473, 258] width 19 height 19
type input "**********"
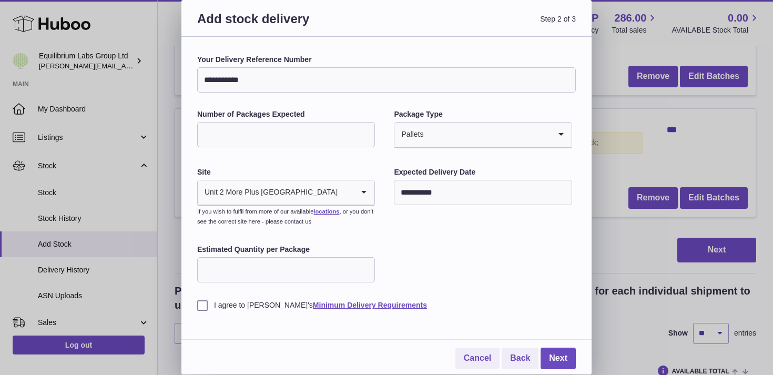
click at [240, 274] on input "Estimated Quantity per Package" at bounding box center [286, 269] width 178 height 25
click at [410, 272] on div "**********" at bounding box center [386, 182] width 378 height 255
click at [200, 305] on label "I agree to [PERSON_NAME]'s Minimum Delivery Requirements" at bounding box center [386, 305] width 378 height 10
click at [556, 357] on link "Next" at bounding box center [557, 358] width 35 height 22
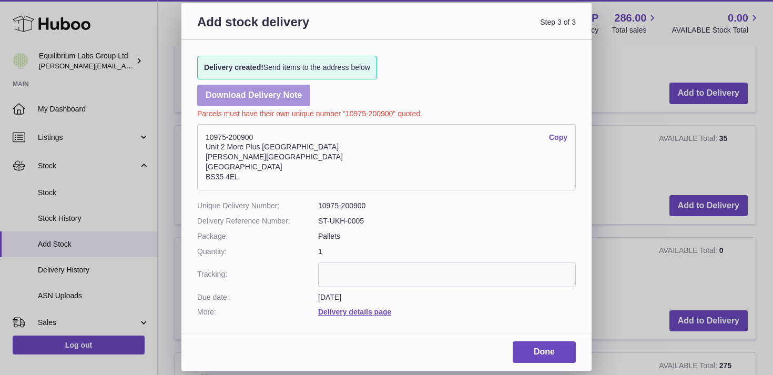
click at [290, 101] on link "Download Delivery Note" at bounding box center [253, 96] width 113 height 22
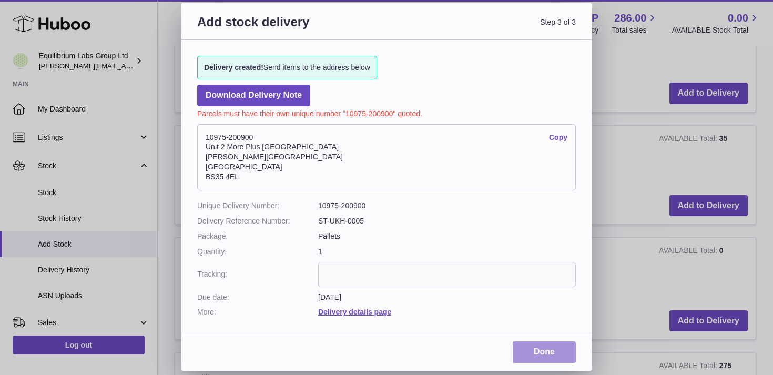
click at [557, 347] on link "Done" at bounding box center [543, 352] width 63 height 22
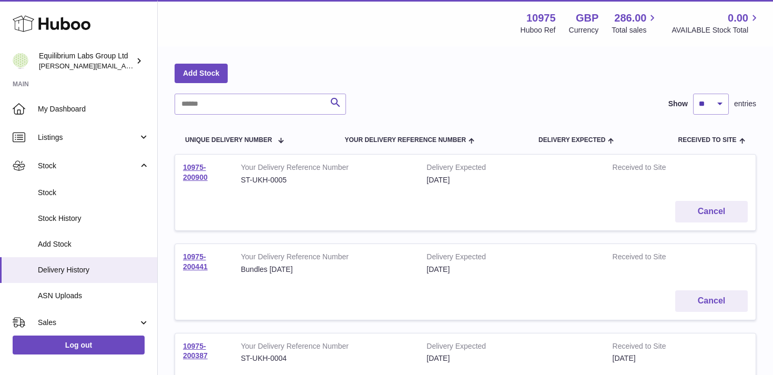
scroll to position [38, 0]
